Goal: Information Seeking & Learning: Check status

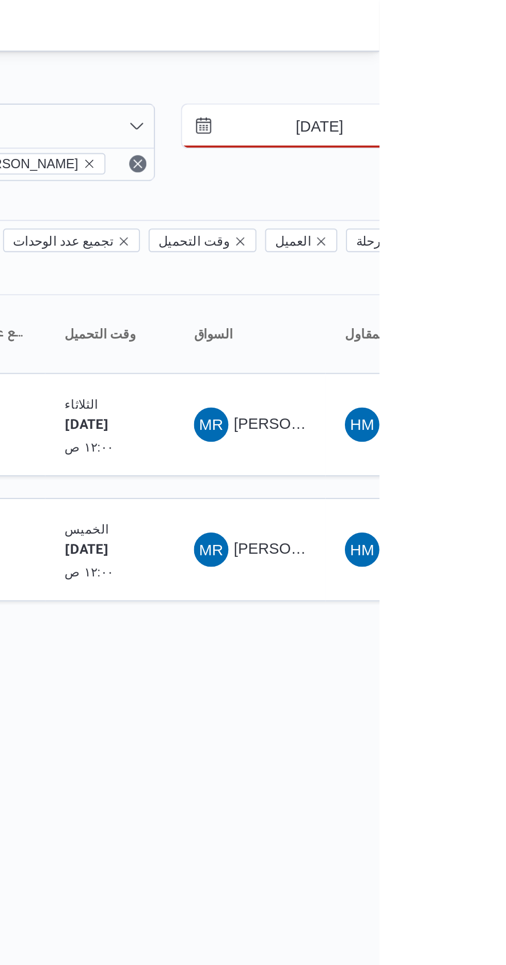
click at [467, 62] on input "[DATE]" at bounding box center [469, 60] width 117 height 21
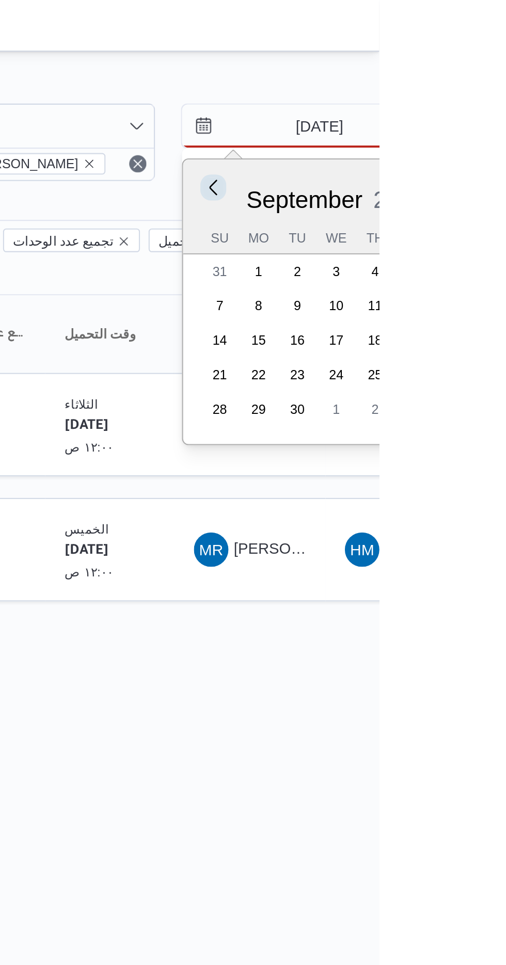
click at [427, 91] on button "Previous Month" at bounding box center [426, 90] width 10 height 10
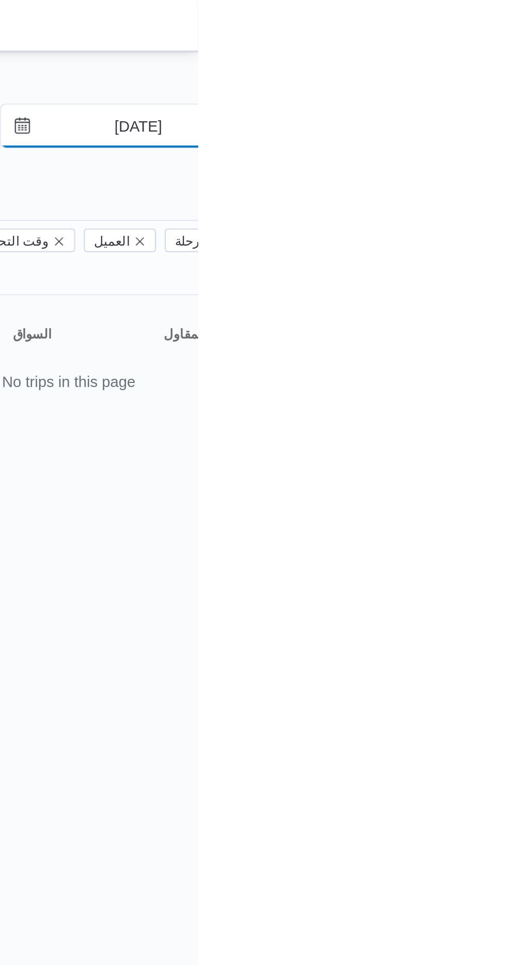
click at [471, 63] on input "[DATE]" at bounding box center [469, 60] width 117 height 21
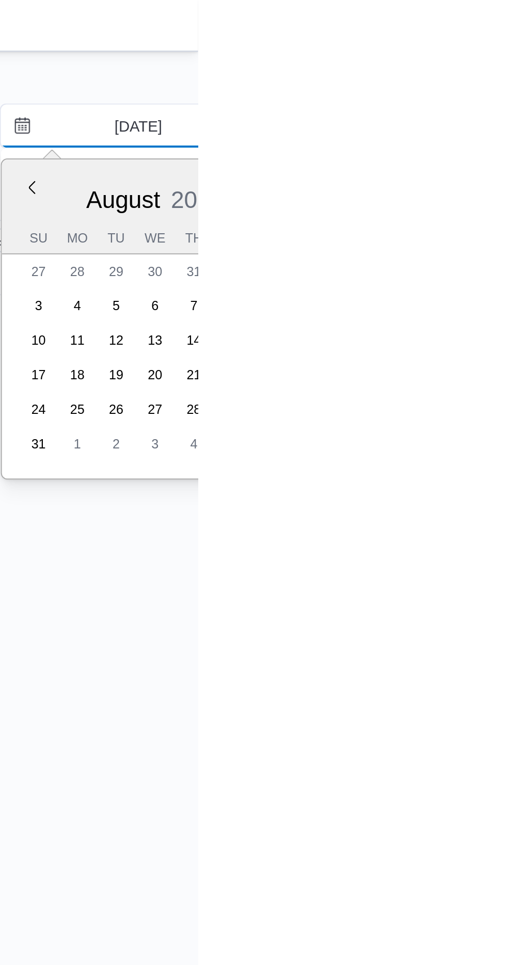
type input "[DATE]"
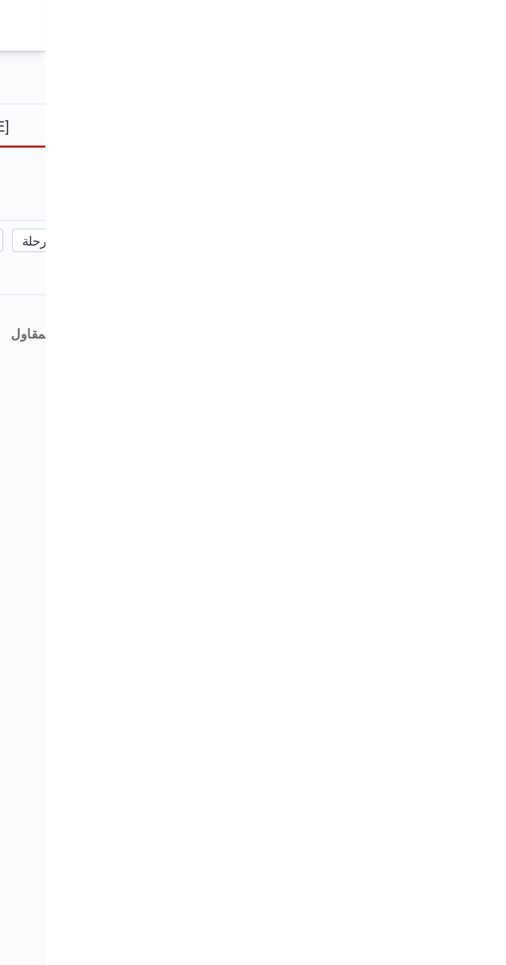
type input "[DATE]"
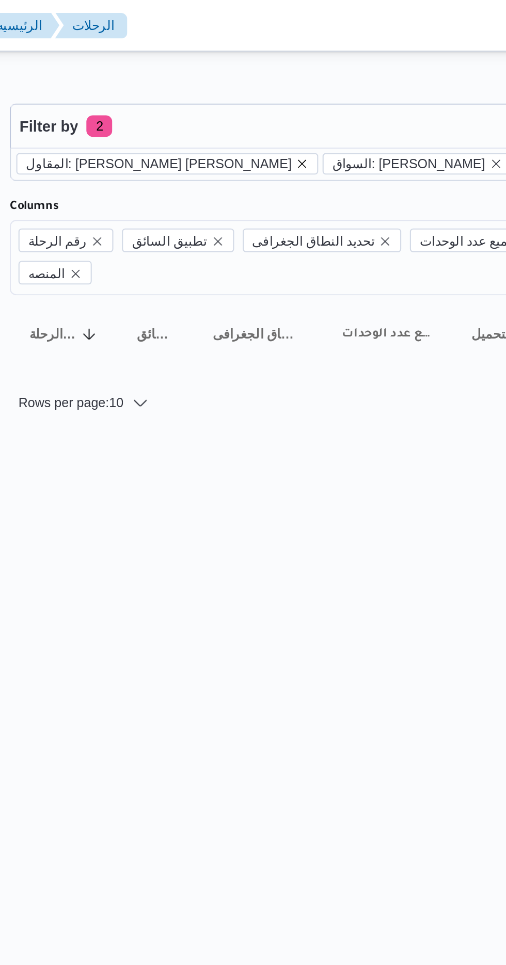
click at [273, 78] on icon "remove selected entity" at bounding box center [275, 78] width 4 height 4
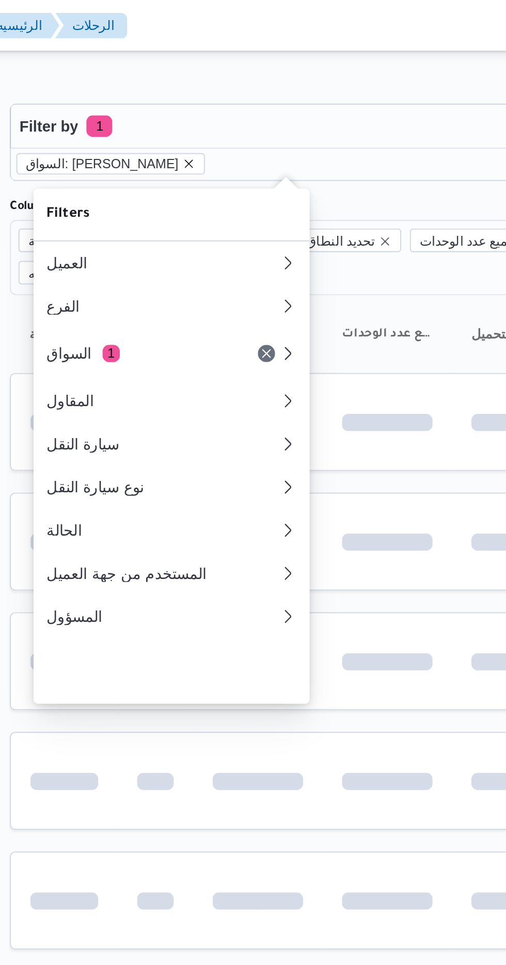
click at [223, 79] on icon "remove selected entity" at bounding box center [220, 78] width 6 height 6
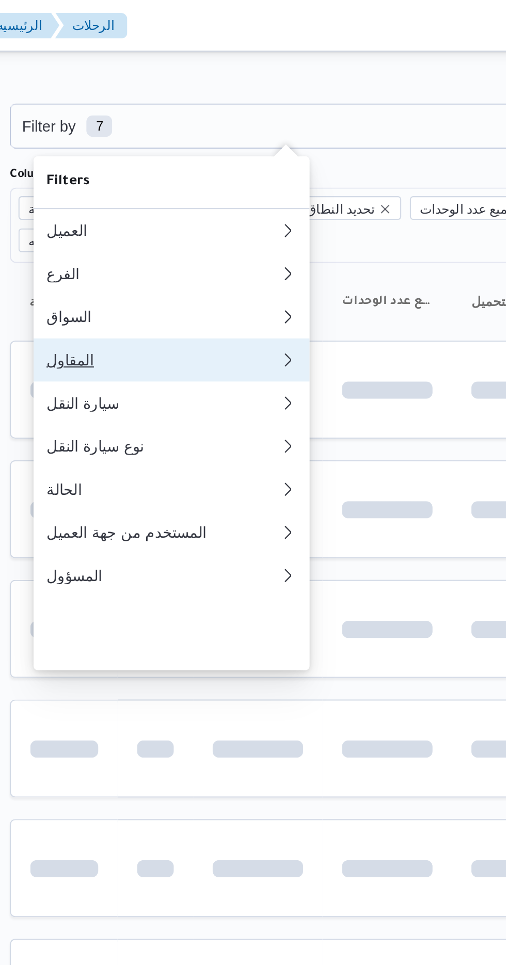
click at [216, 177] on div "المقاول" at bounding box center [205, 172] width 107 height 8
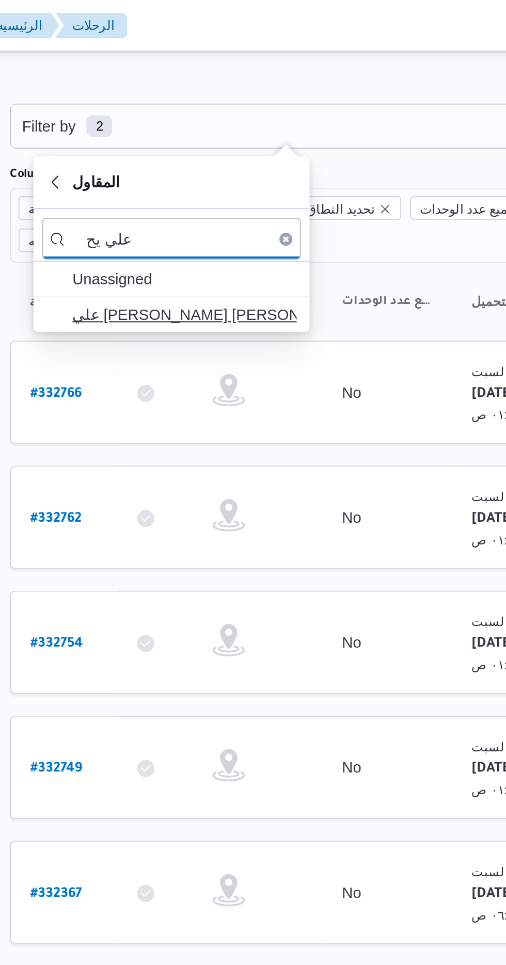
type input "علي يح"
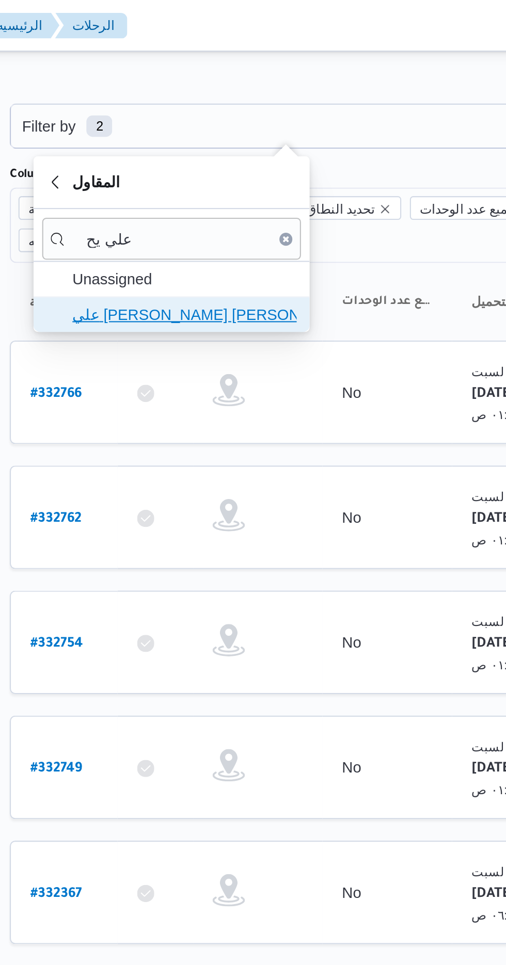
click at [237, 148] on span "علي [PERSON_NAME] [PERSON_NAME]" at bounding box center [217, 151] width 107 height 12
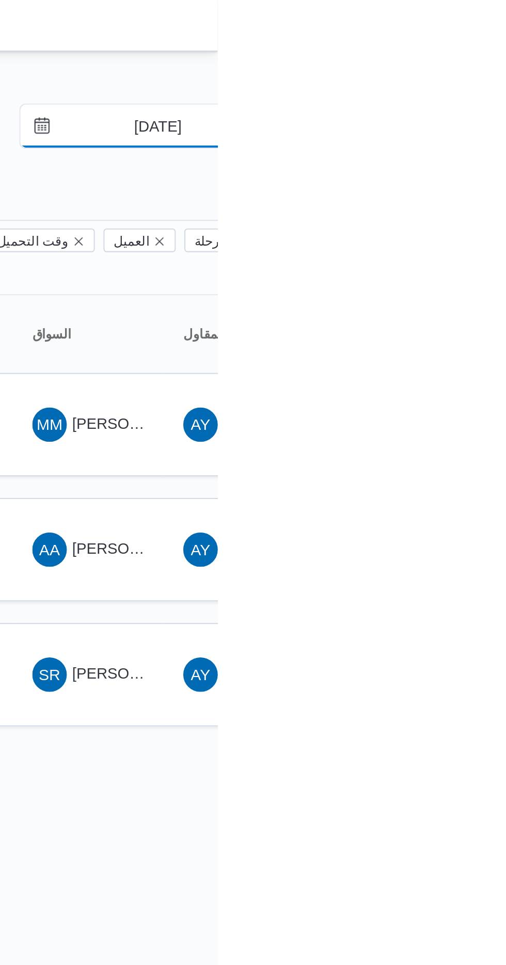
click at [479, 59] on input "[DATE]" at bounding box center [469, 60] width 117 height 21
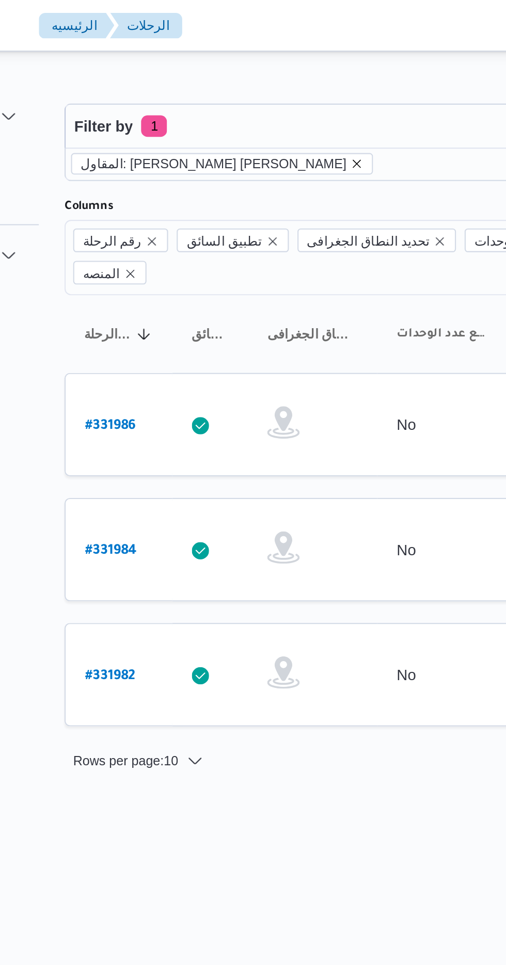
click at [271, 78] on icon "remove selected entity" at bounding box center [274, 78] width 6 height 6
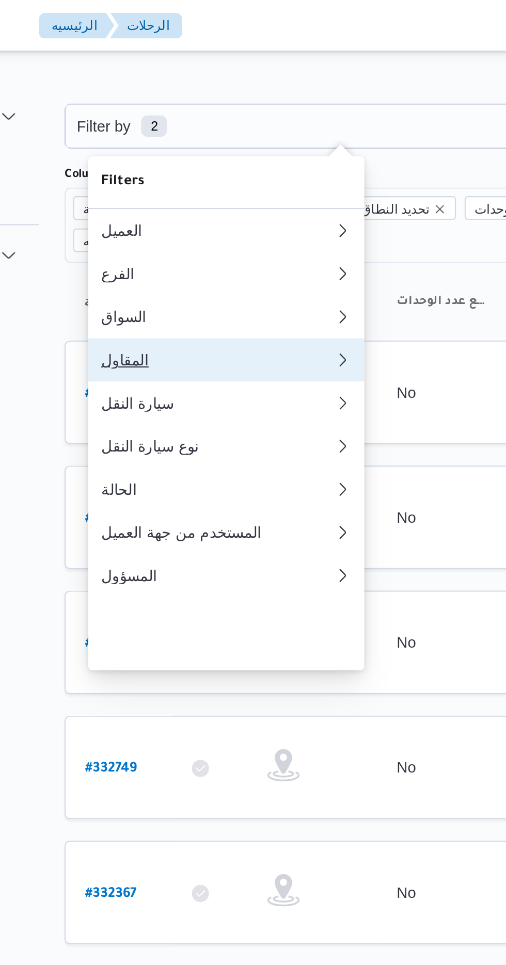
click at [219, 177] on div "المقاول" at bounding box center [205, 172] width 107 height 8
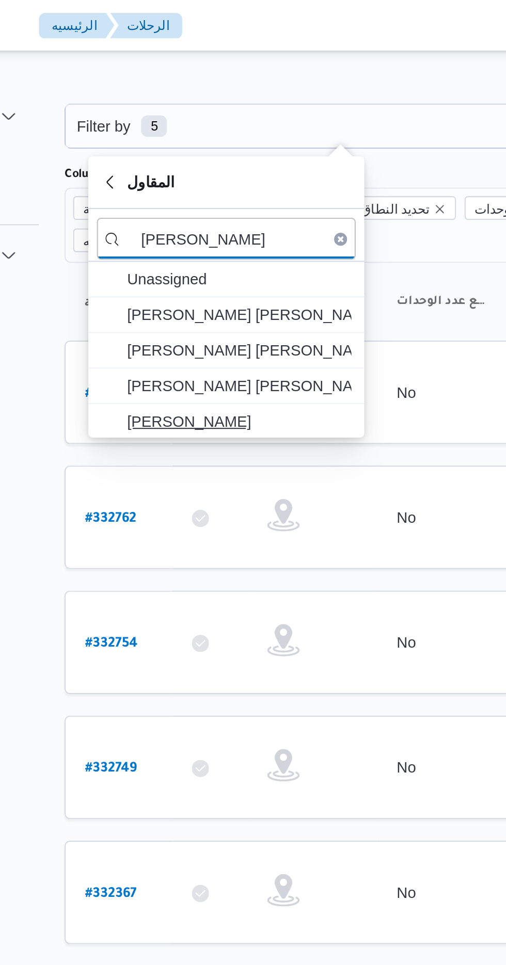
type input "[PERSON_NAME]"
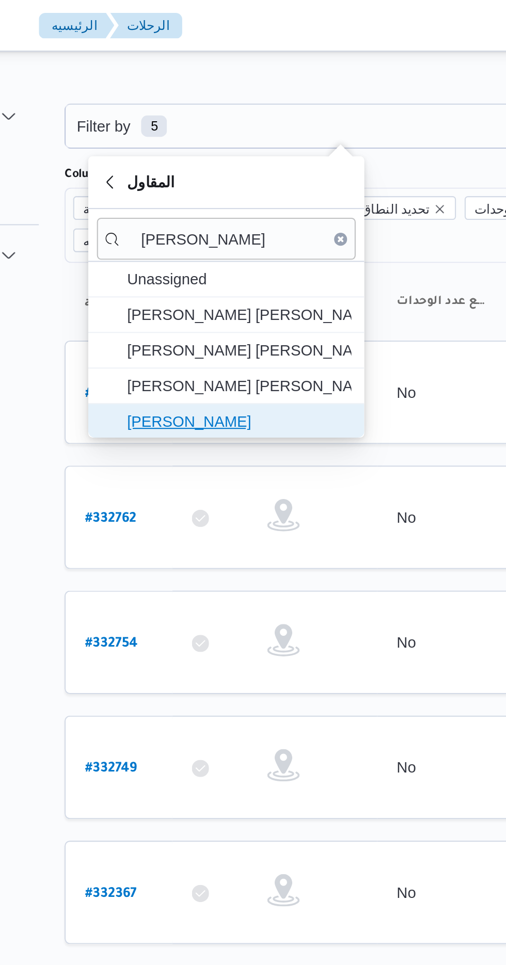
click at [237, 199] on span "[PERSON_NAME]" at bounding box center [217, 202] width 107 height 12
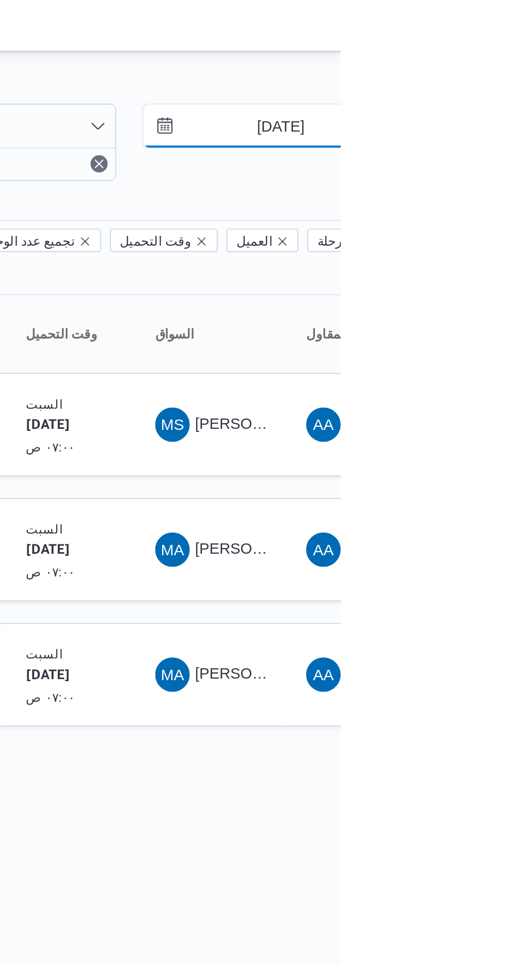
click at [477, 63] on input "[DATE]" at bounding box center [469, 60] width 117 height 21
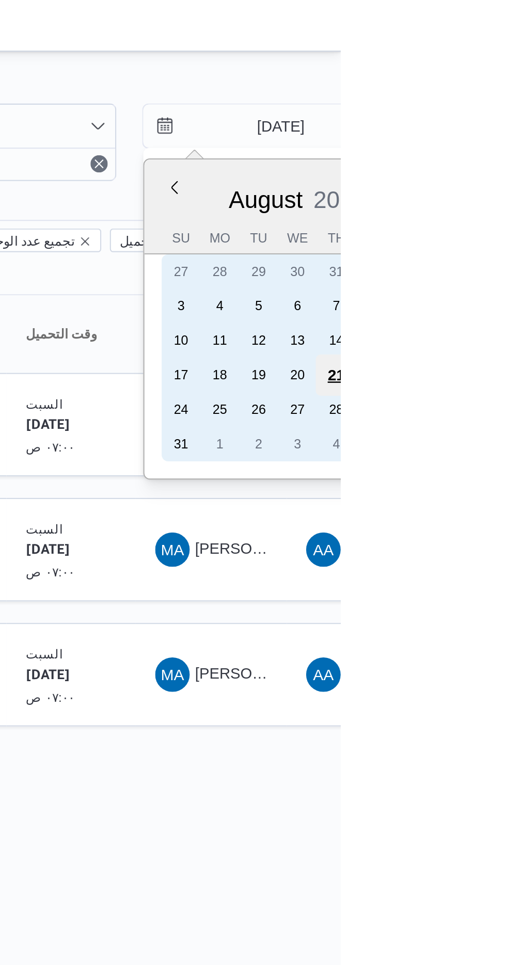
click at [503, 177] on div "21" at bounding box center [504, 180] width 20 height 20
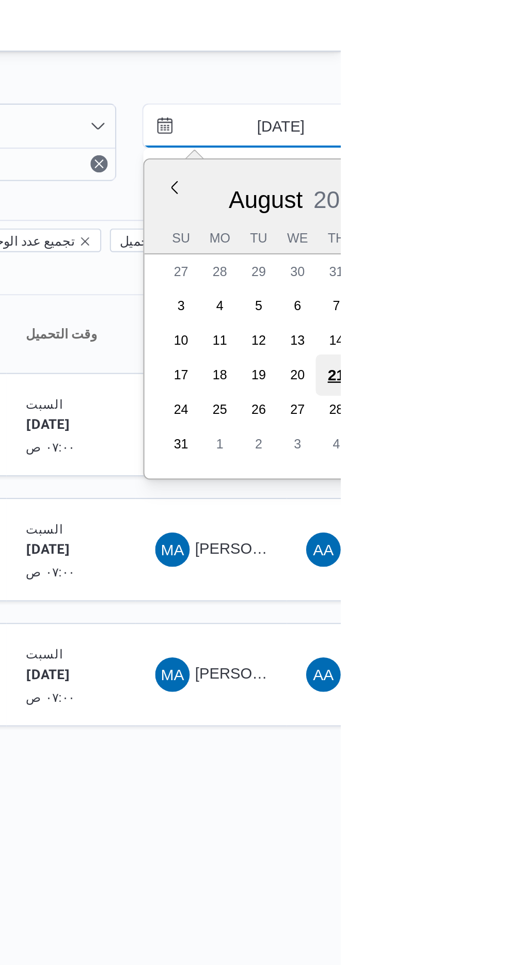
type input "[DATE]"
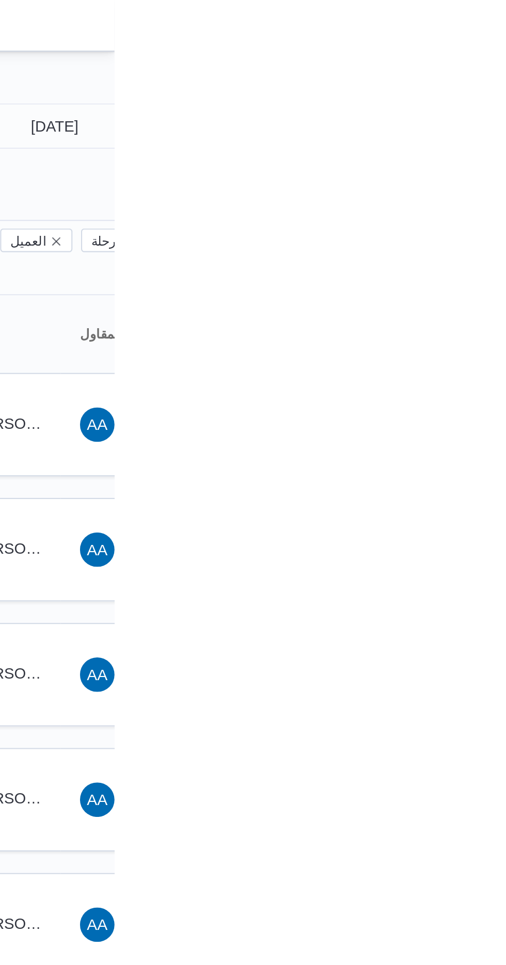
type input "[DATE]"
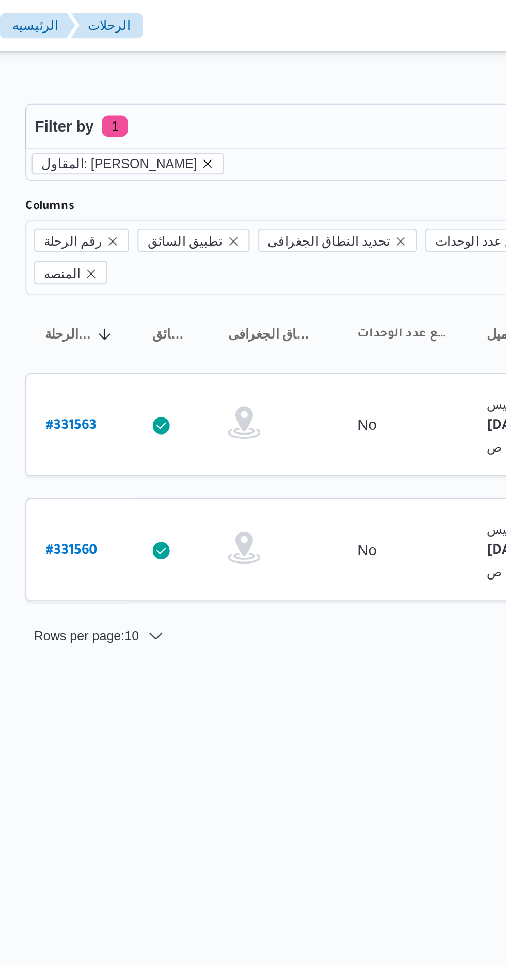
click at [224, 78] on icon "remove selected entity" at bounding box center [222, 78] width 4 height 4
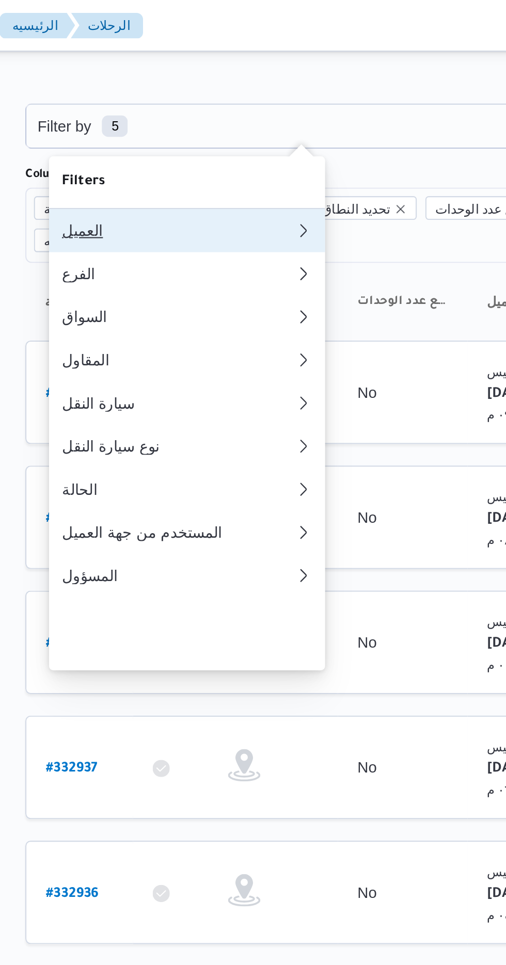
click at [225, 110] on div "العميل" at bounding box center [205, 110] width 107 height 8
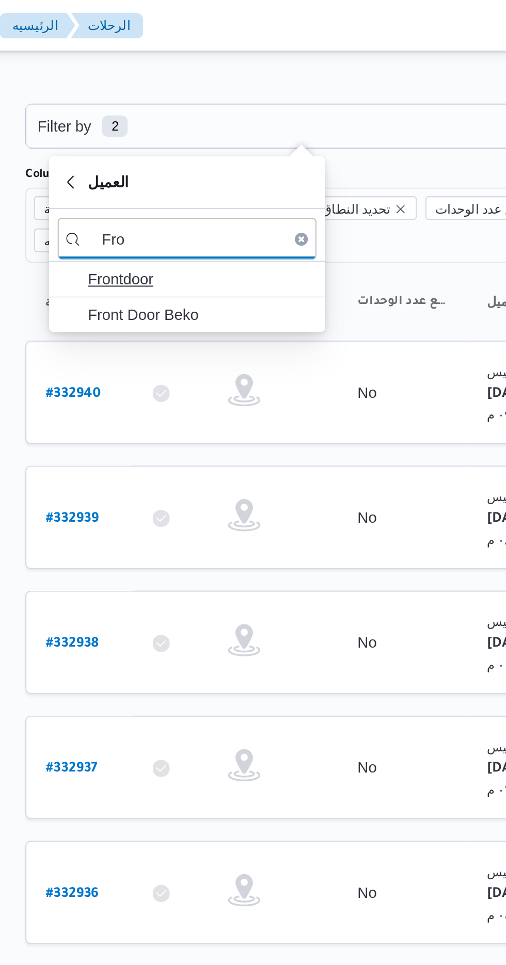
type input "Fro"
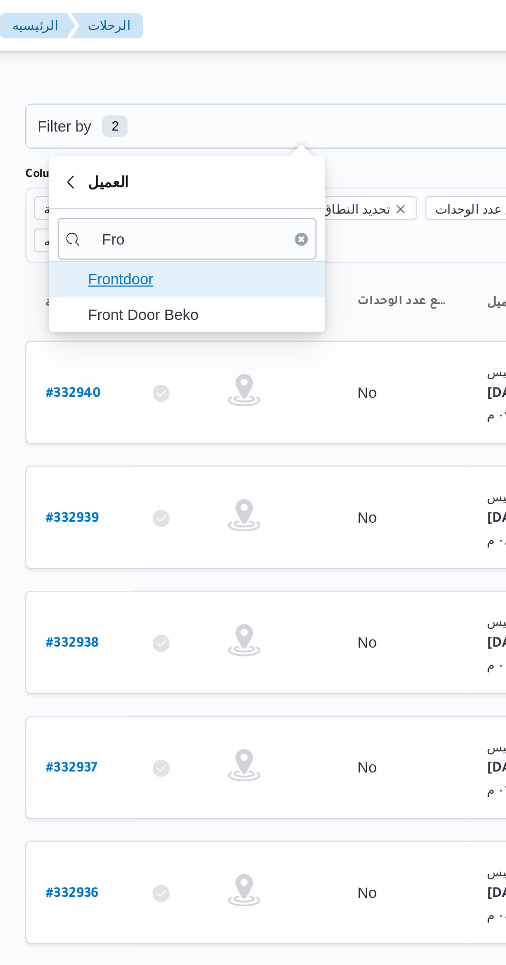
click at [224, 133] on span "Frontdoor" at bounding box center [217, 133] width 107 height 12
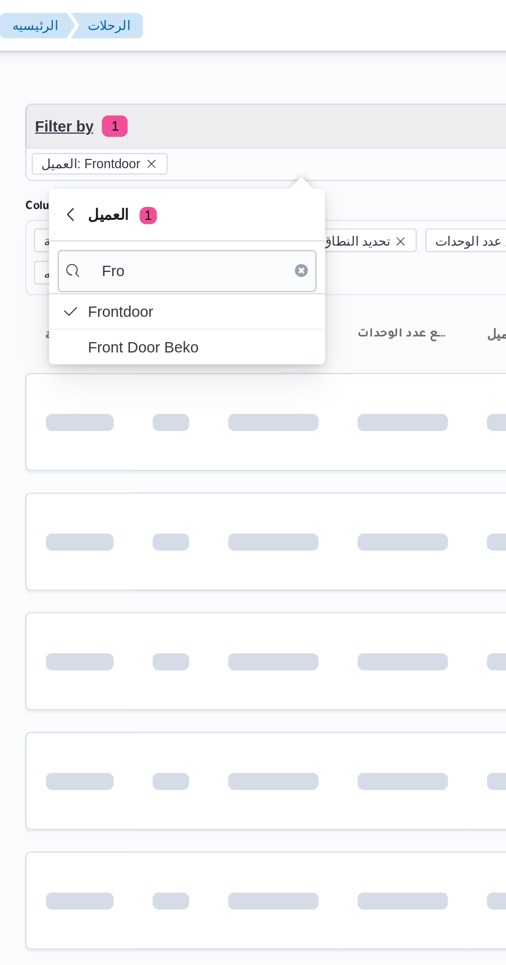
click at [267, 55] on span "Filter by 1" at bounding box center [266, 60] width 263 height 21
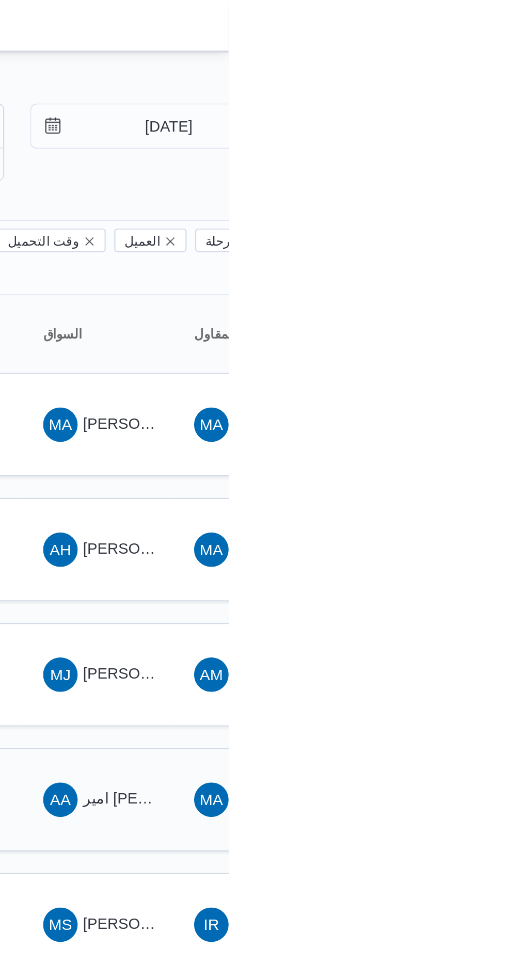
click at [454, 378] on span "امير [PERSON_NAME] [PERSON_NAME]" at bounding box center [503, 382] width 135 height 8
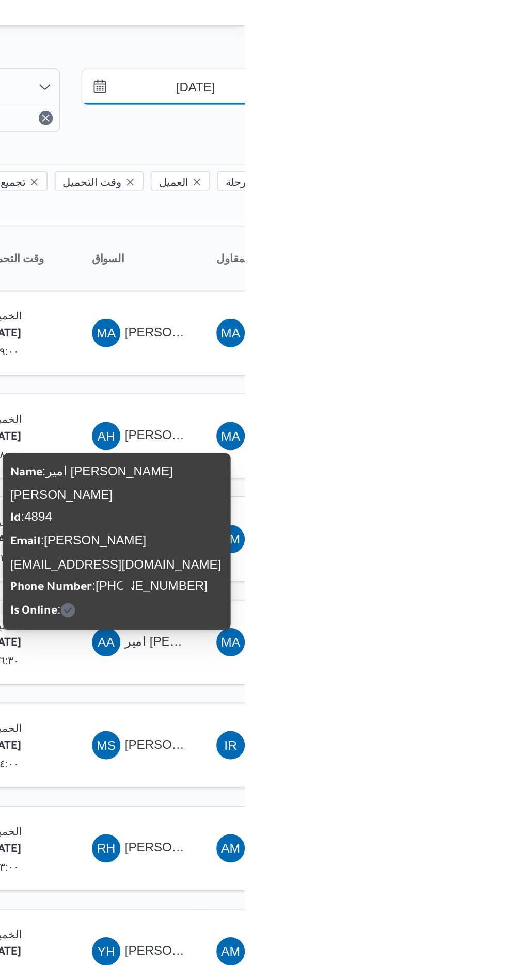
click at [481, 59] on input "[DATE]" at bounding box center [469, 60] width 117 height 21
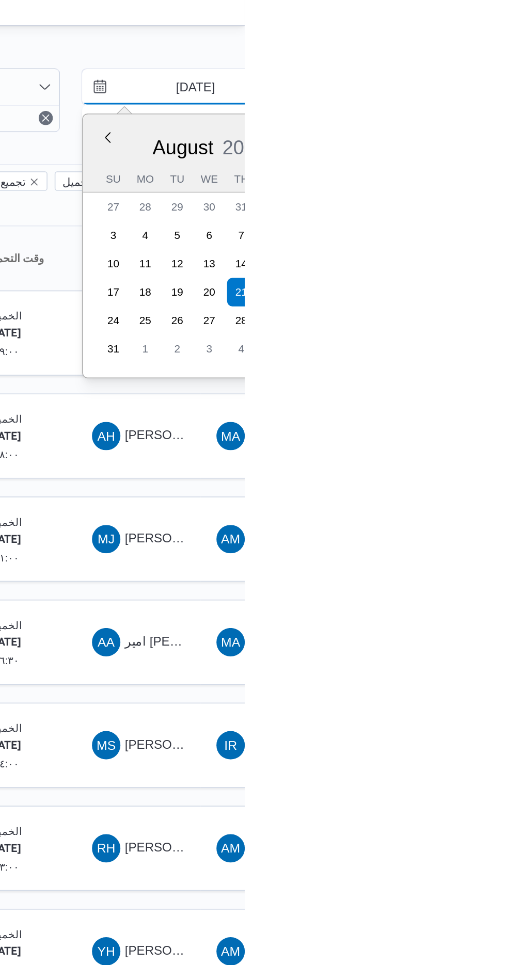
type input "[DATE]"
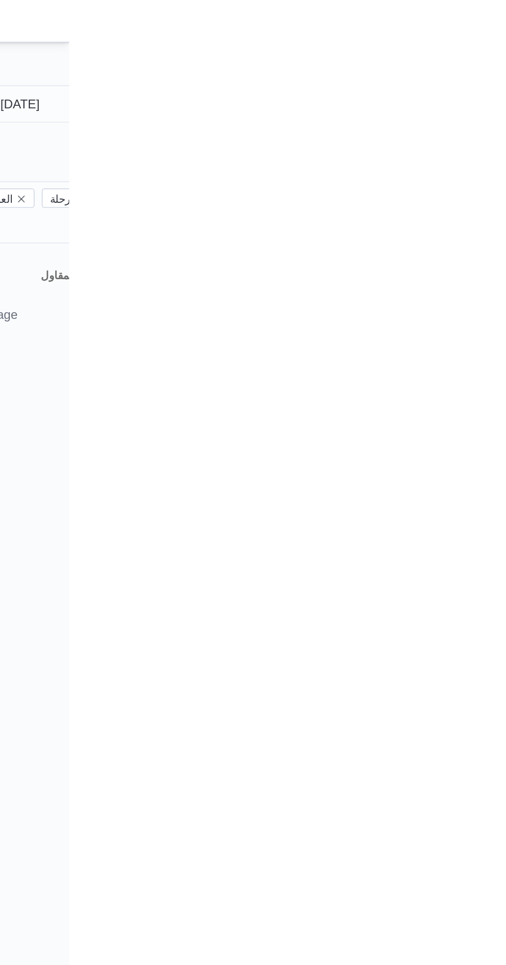
type input "[DATE]"
click at [486, 59] on input "[DATE]" at bounding box center [469, 60] width 117 height 21
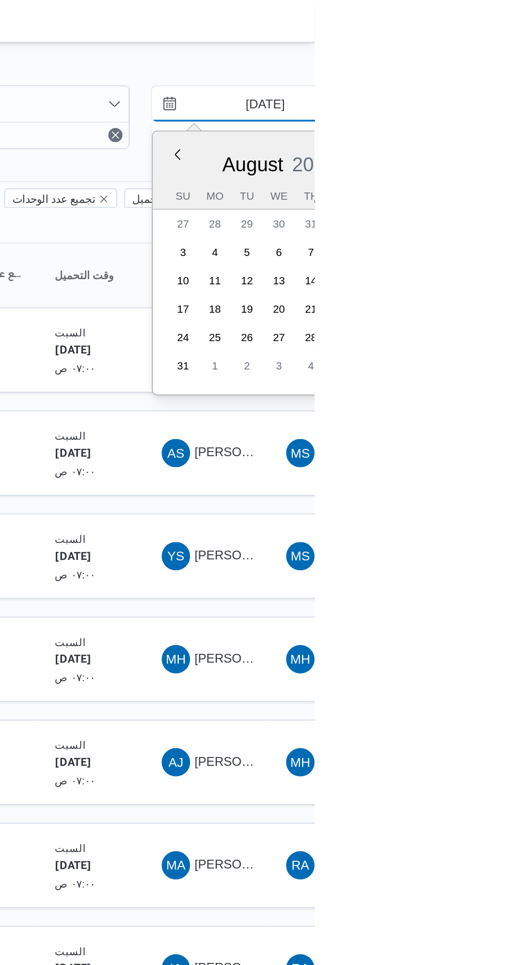
type input "[DATE]"
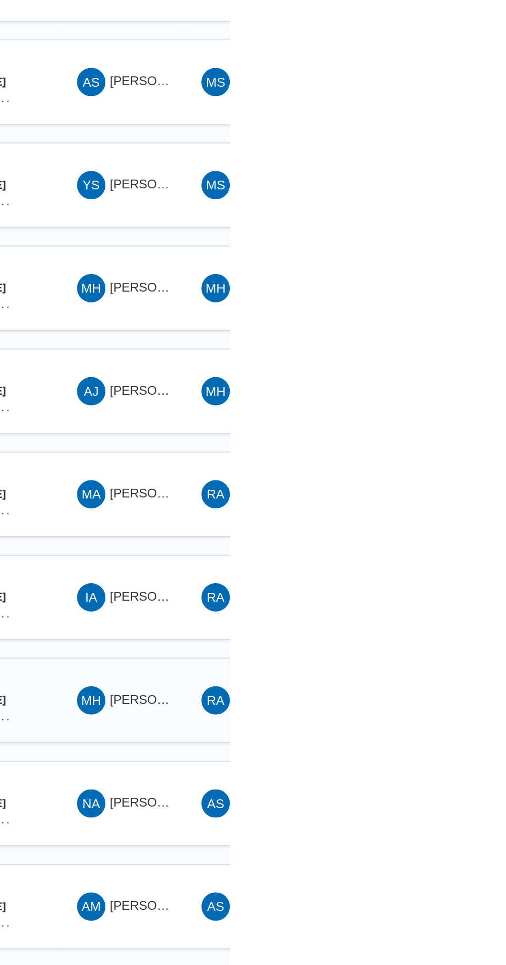
click at [449, 618] on span "[PERSON_NAME] [PERSON_NAME]" at bounding box center [496, 622] width 121 height 8
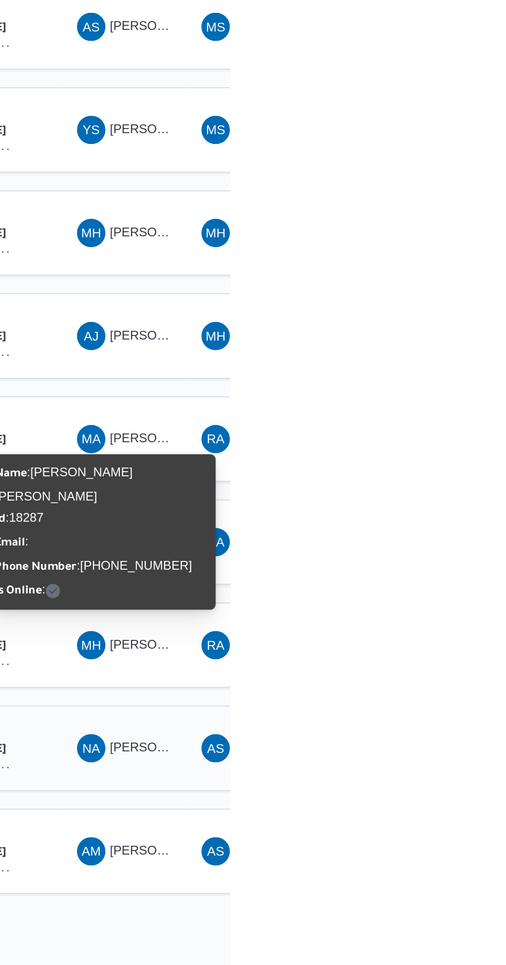
click at [435, 676] on div "NA [PERSON_NAME] [PERSON_NAME]" at bounding box center [444, 682] width 62 height 25
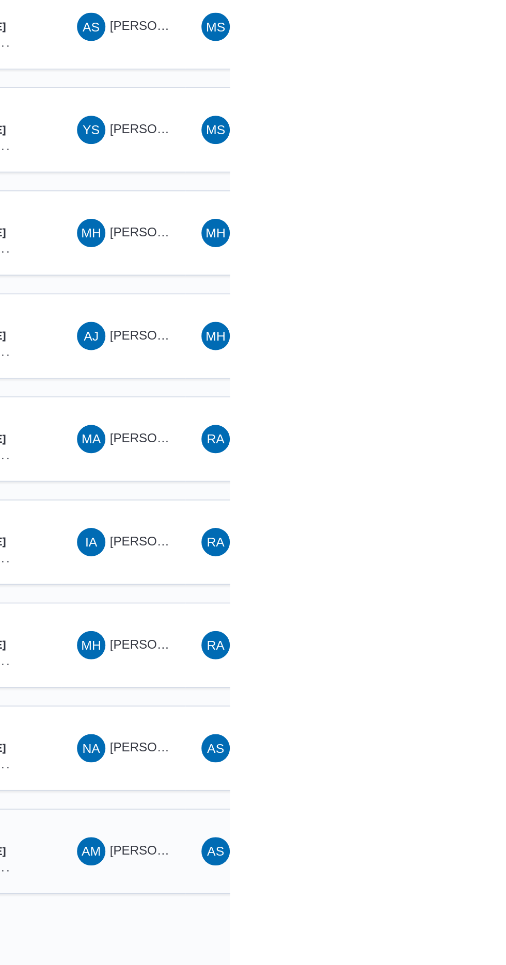
click at [446, 738] on span "[PERSON_NAME] [PERSON_NAME]" at bounding box center [496, 742] width 121 height 8
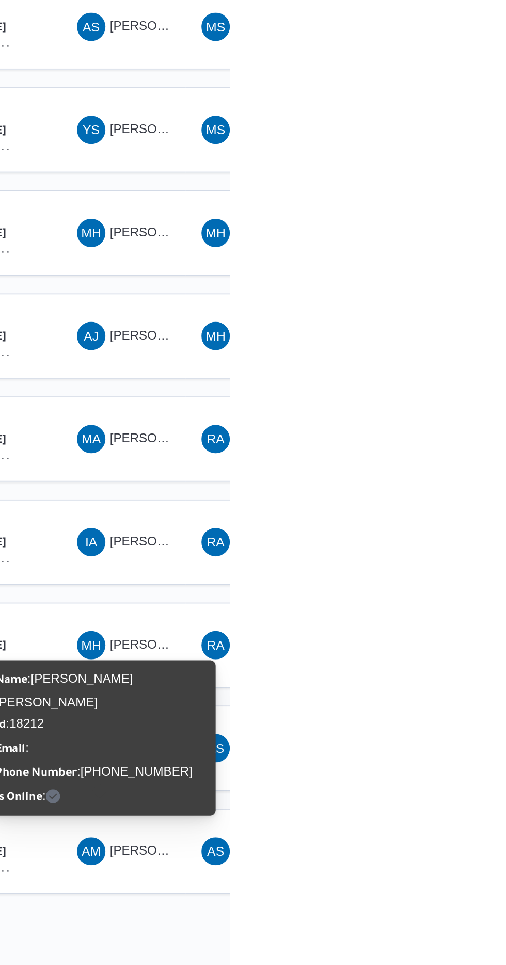
click at [445, 663] on div "Name : [PERSON_NAME] [PERSON_NAME] Id : 18212 Email : Phone Number : [PHONE_NUM…" at bounding box center [432, 676] width 124 height 82
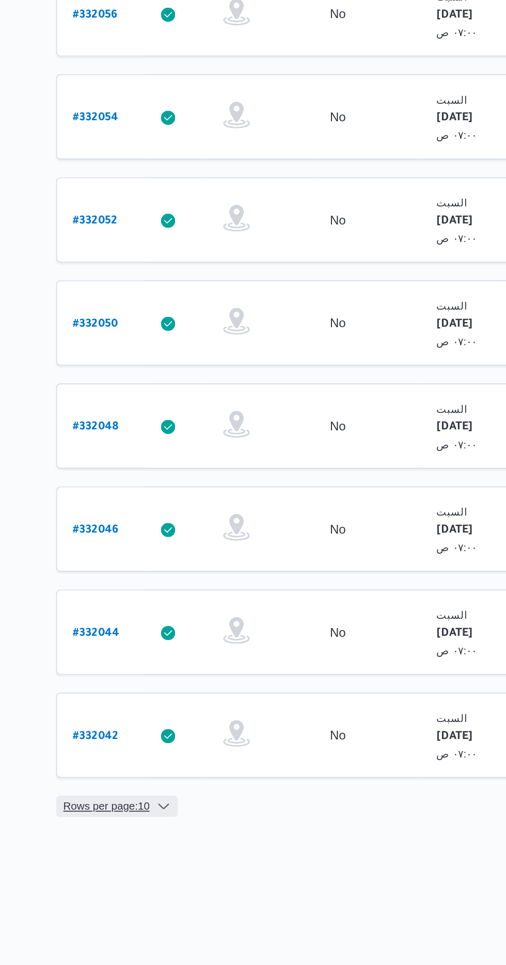
click at [156, 777] on span "Rows per page : 10" at bounding box center [163, 783] width 50 height 12
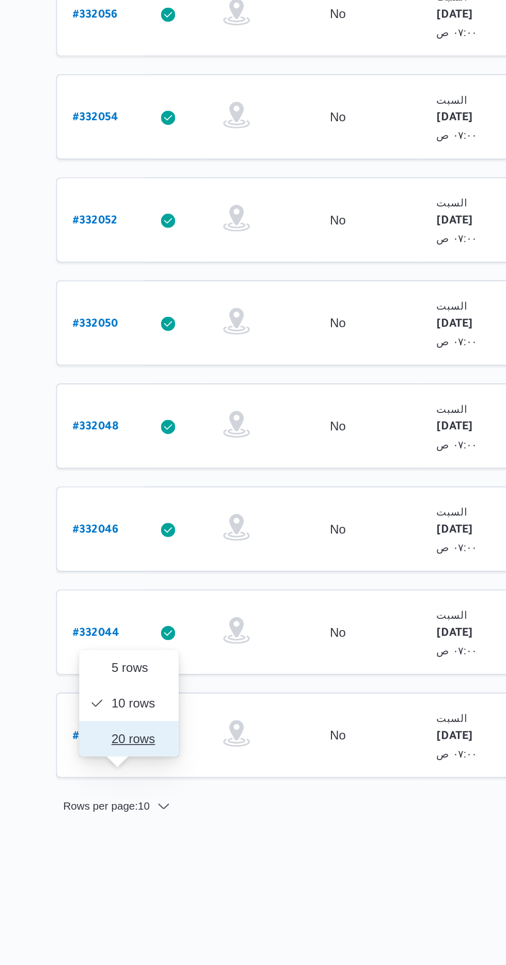
click at [170, 744] on span "20 rows" at bounding box center [182, 744] width 33 height 8
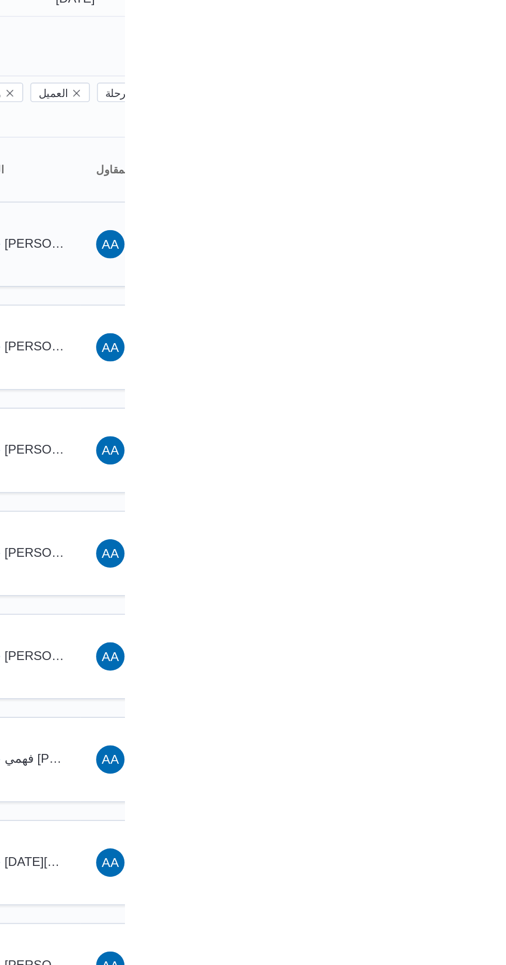
click at [458, 199] on span "[PERSON_NAME] [PERSON_NAME]" at bounding box center [496, 203] width 121 height 8
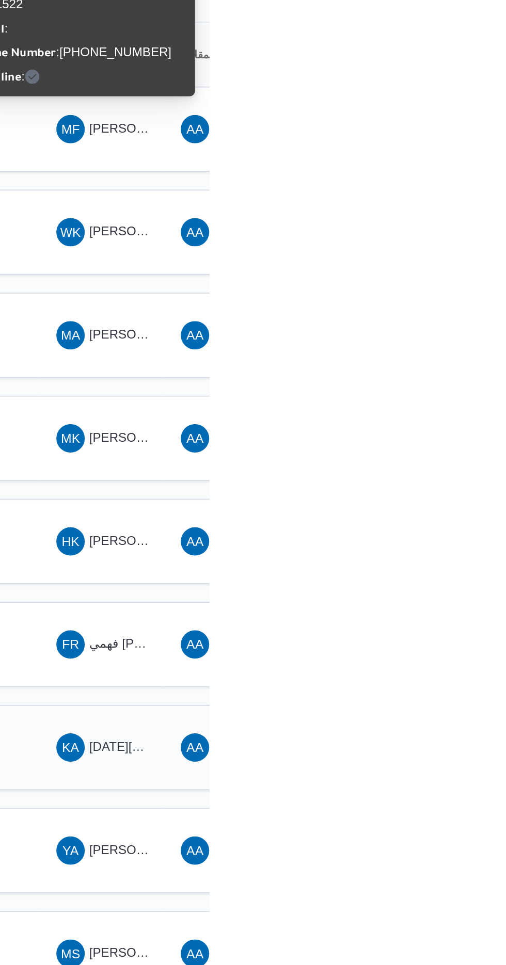
click at [455, 558] on span "[DATE][PERSON_NAME]" at bounding box center [477, 562] width 82 height 8
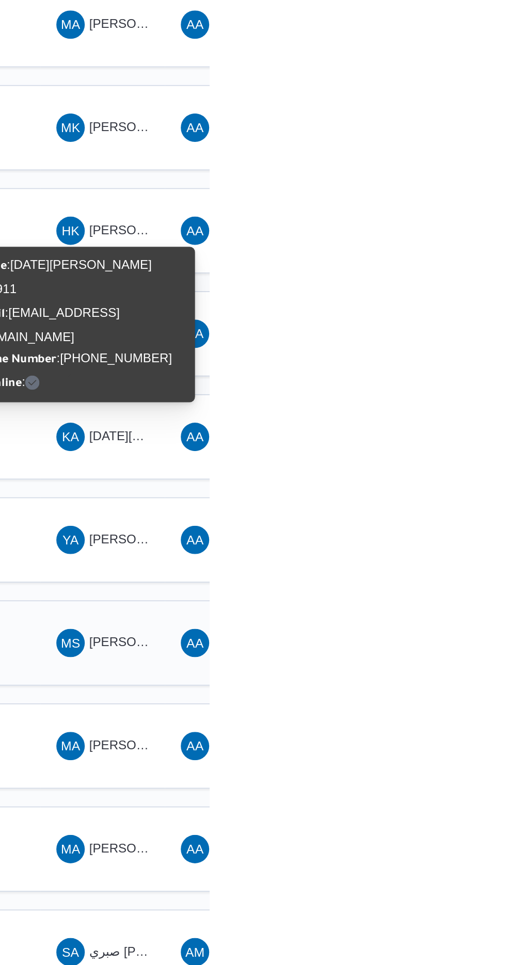
click at [439, 678] on span "[PERSON_NAME] [PERSON_NAME]" at bounding box center [496, 682] width 121 height 8
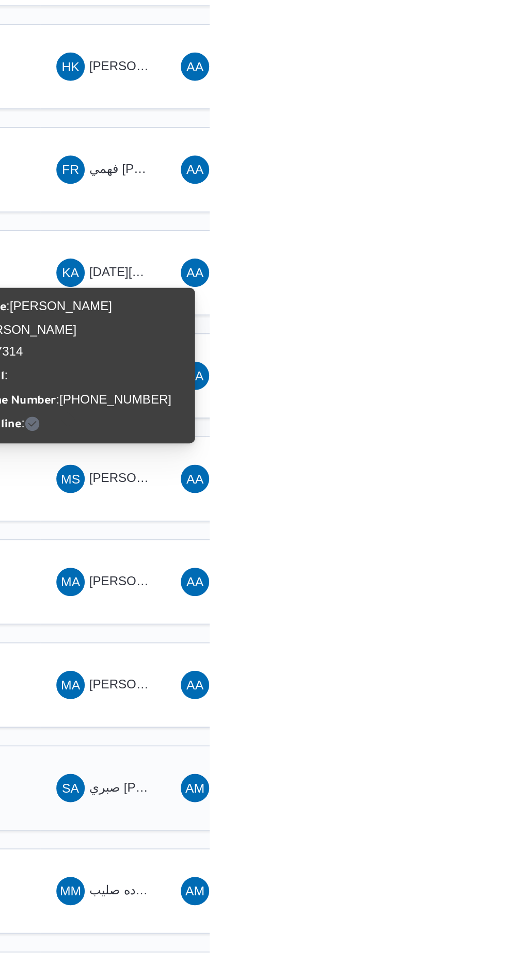
click at [453, 857] on span "صبري [PERSON_NAME]" at bounding box center [475, 861] width 79 height 8
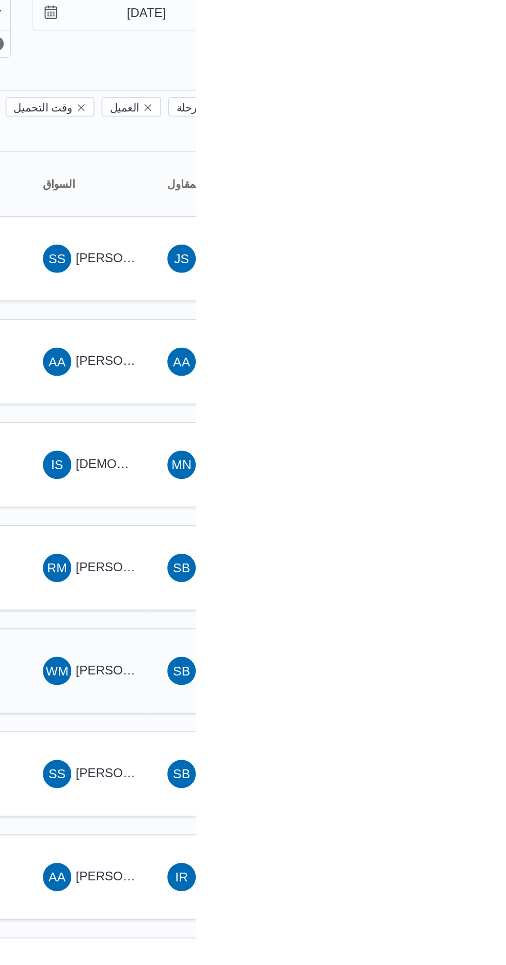
click at [450, 435] on span "WM [PERSON_NAME] [PERSON_NAME]" at bounding box center [444, 443] width 54 height 17
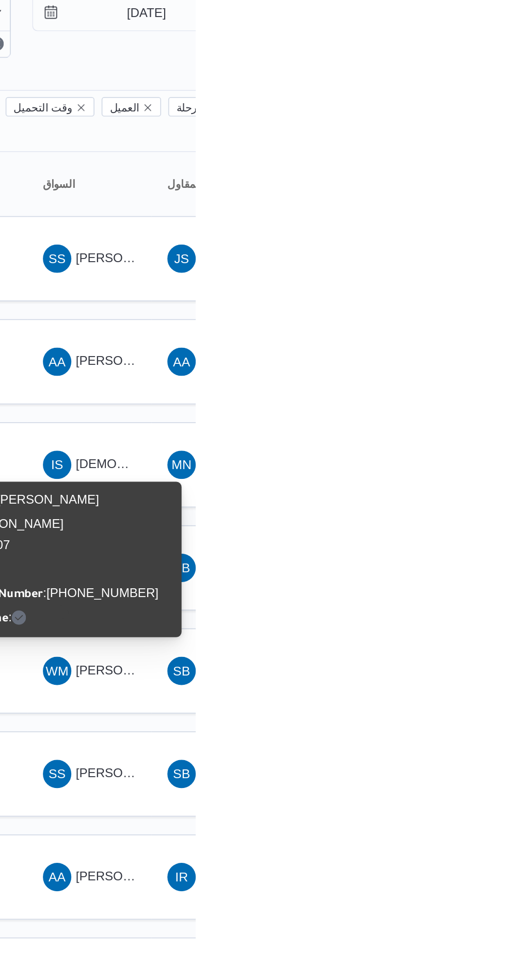
click at [457, 357] on div "Name : [PERSON_NAME] [PERSON_NAME] Id : 18207 Email : Phone Number : [PHONE_NUM…" at bounding box center [432, 378] width 124 height 82
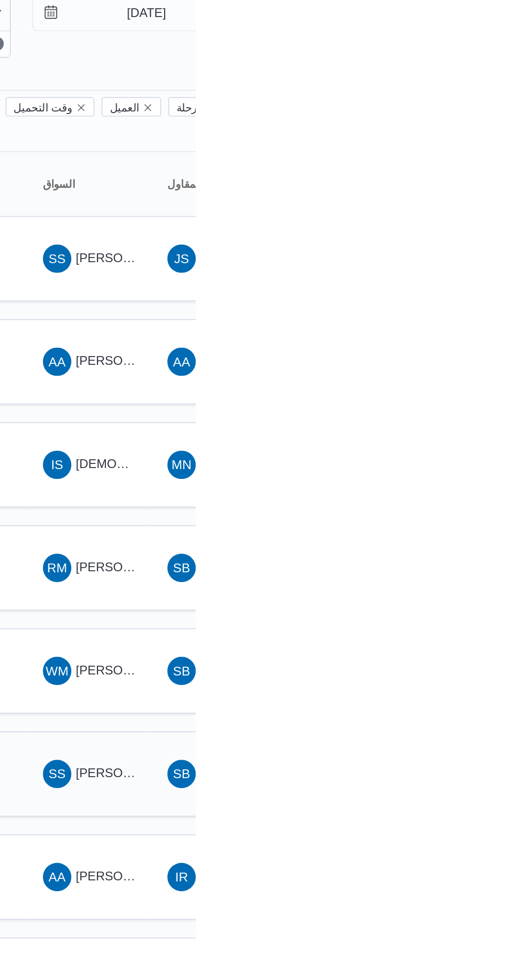
click at [452, 498] on span "[PERSON_NAME] [PERSON_NAME]" at bounding box center [496, 502] width 121 height 8
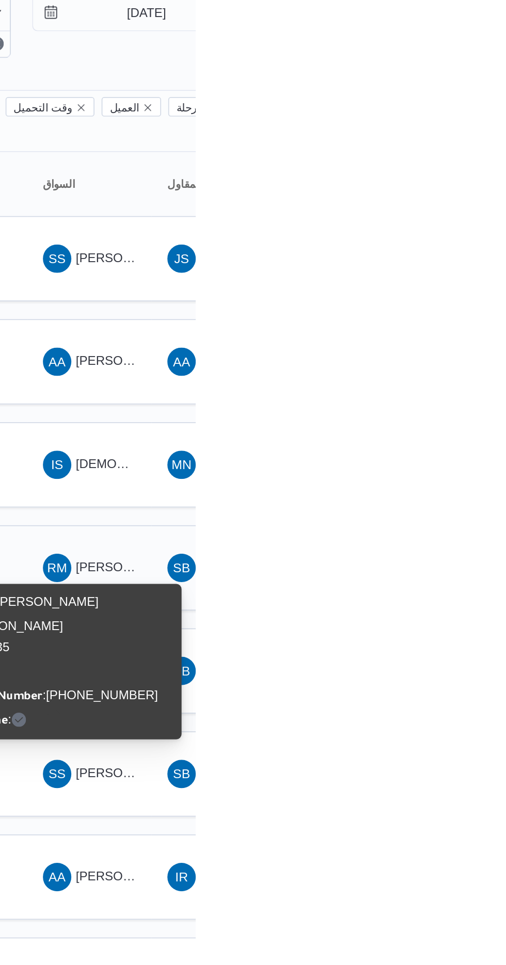
click at [448, 371] on div "RM [PERSON_NAME] [PERSON_NAME]" at bounding box center [444, 383] width 62 height 25
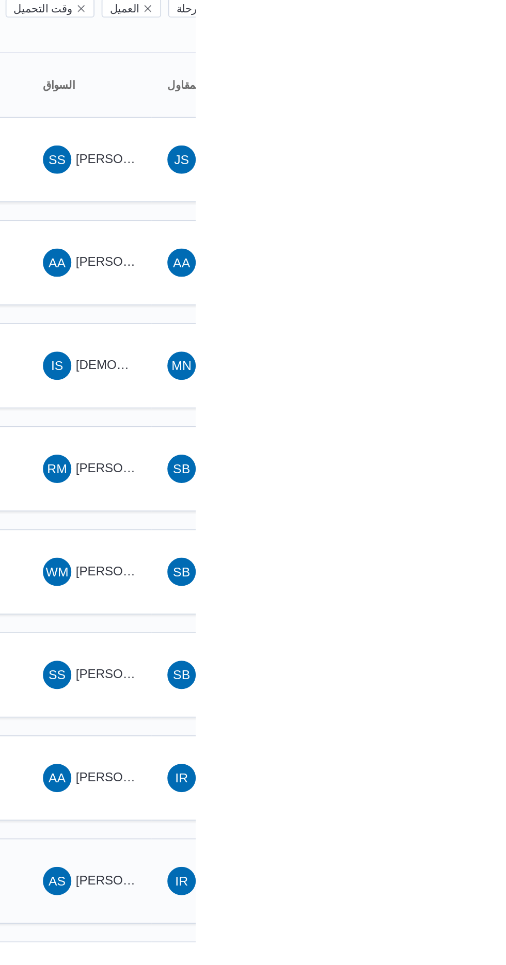
click at [468, 598] on td "السواق AS [PERSON_NAME] [PERSON_NAME]" at bounding box center [444, 623] width 72 height 50
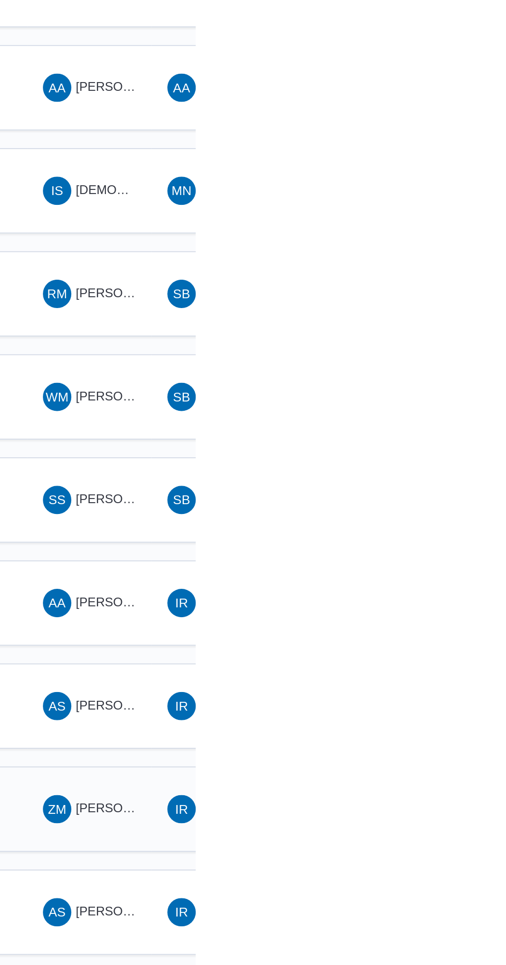
click at [465, 678] on span "[PERSON_NAME]" at bounding box center [465, 682] width 59 height 8
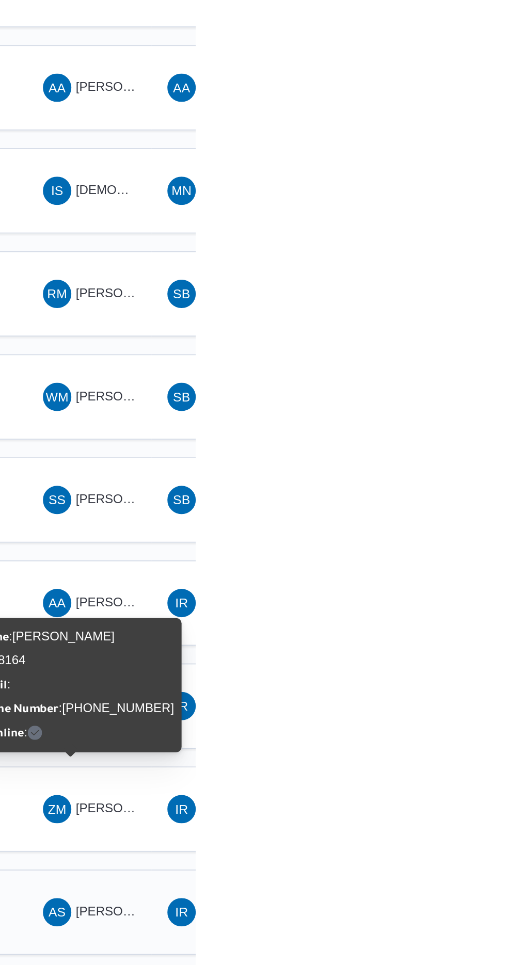
click at [459, 738] on span "[PERSON_NAME] [PERSON_NAME]" at bounding box center [496, 742] width 121 height 8
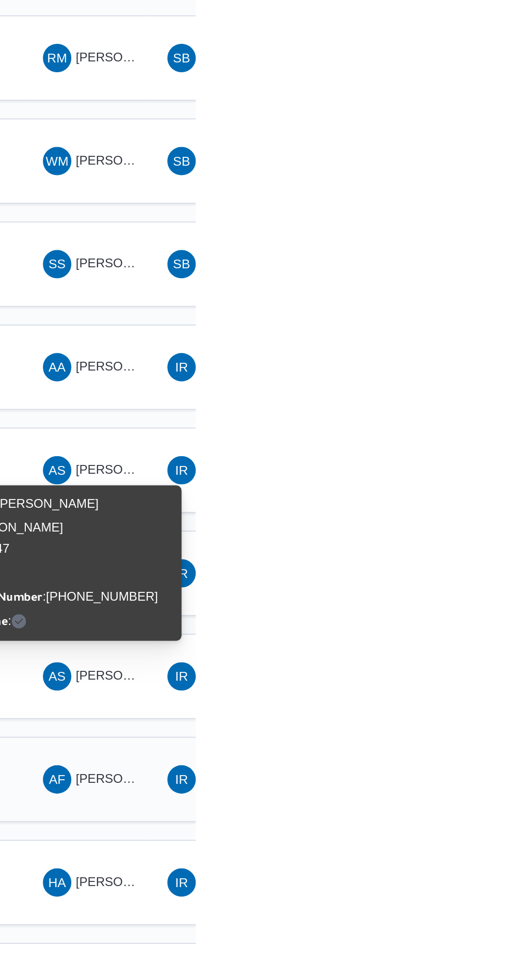
click at [458, 797] on span "[PERSON_NAME] [PERSON_NAME]" at bounding box center [496, 801] width 121 height 8
